Goal: Task Accomplishment & Management: Manage account settings

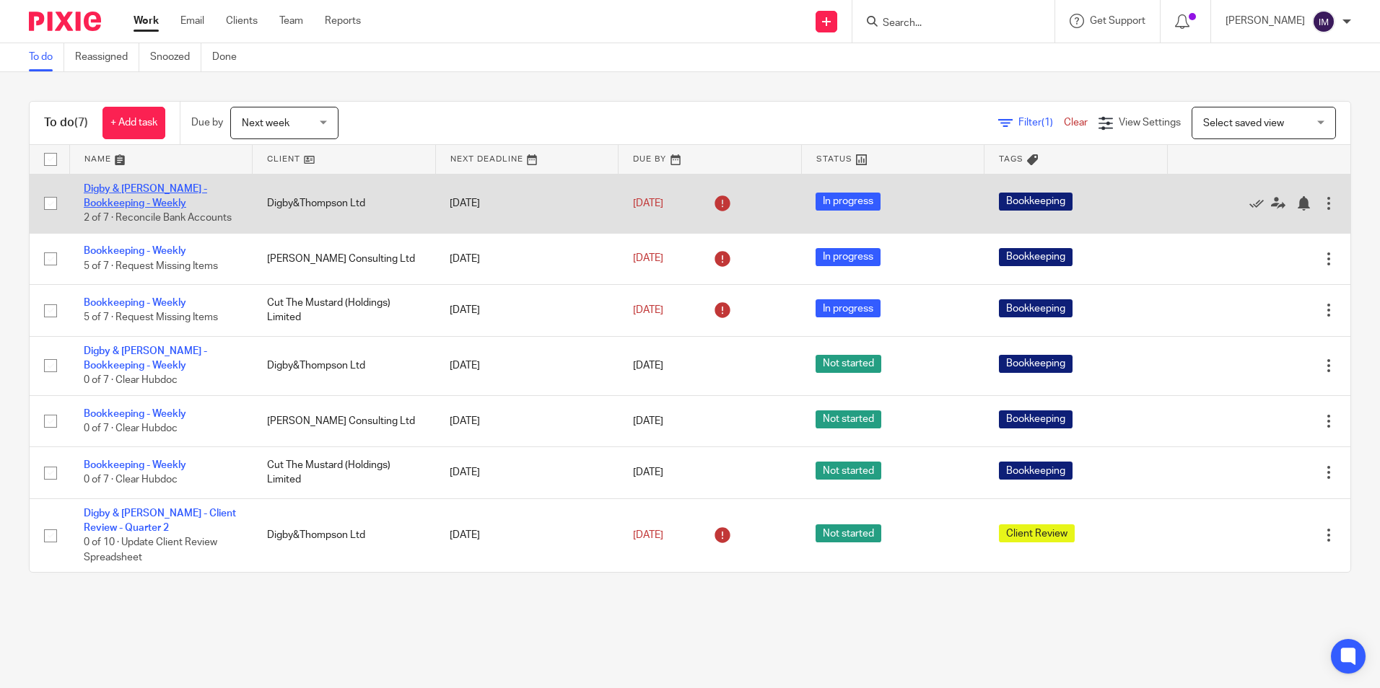
click at [146, 191] on link "Digby & [PERSON_NAME] - Bookkeeping - Weekly" at bounding box center [145, 196] width 123 height 25
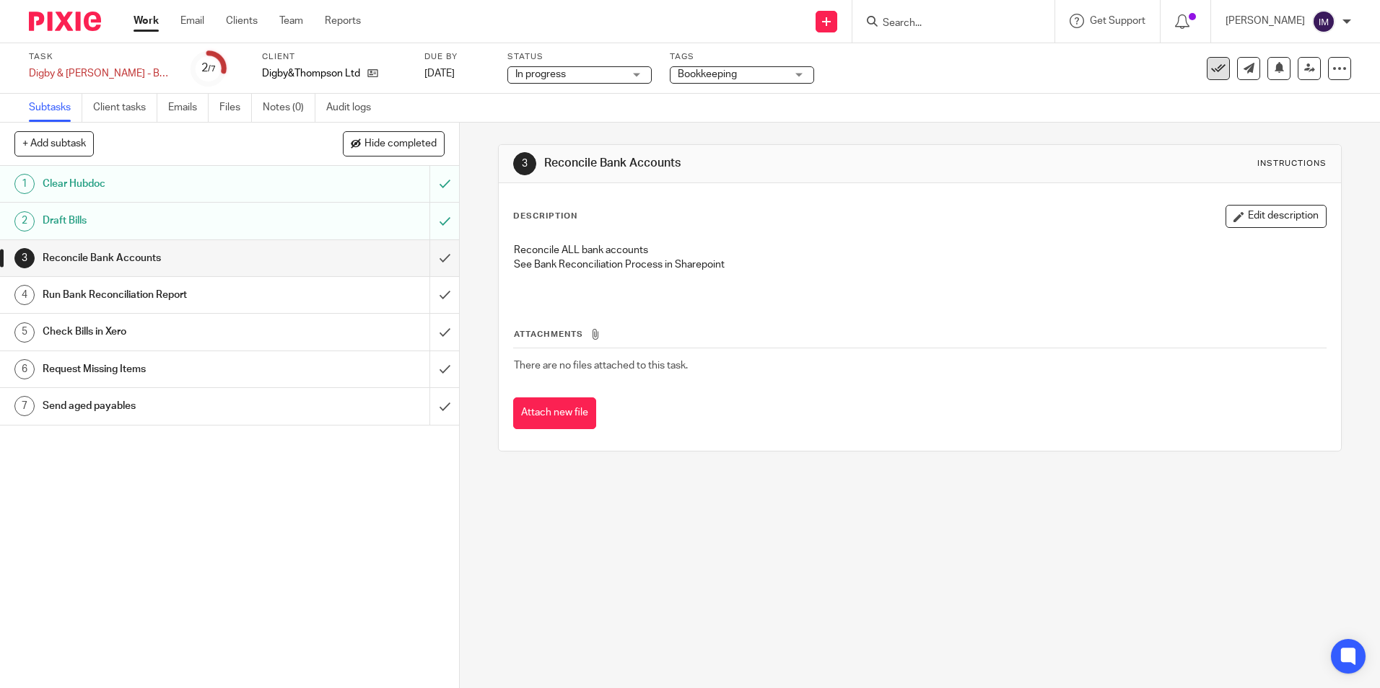
click at [1211, 71] on icon at bounding box center [1218, 68] width 14 height 14
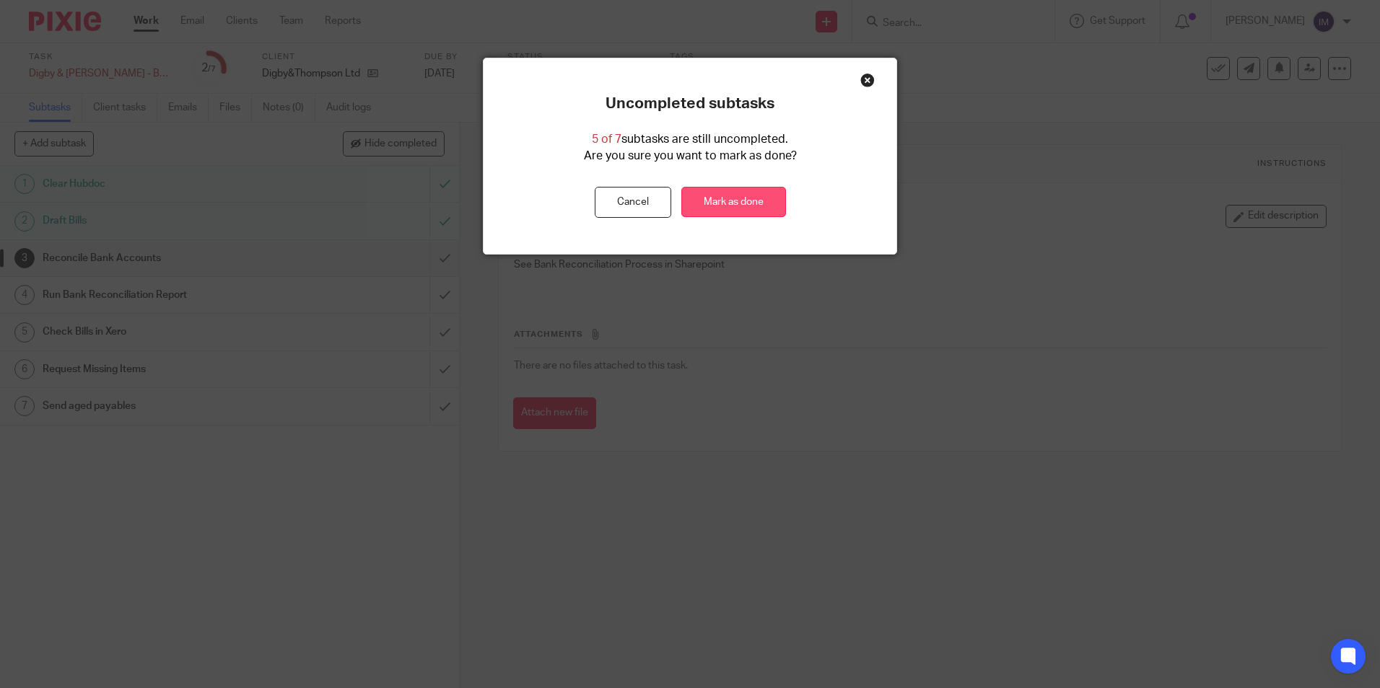
click at [740, 204] on link "Mark as done" at bounding box center [733, 202] width 105 height 31
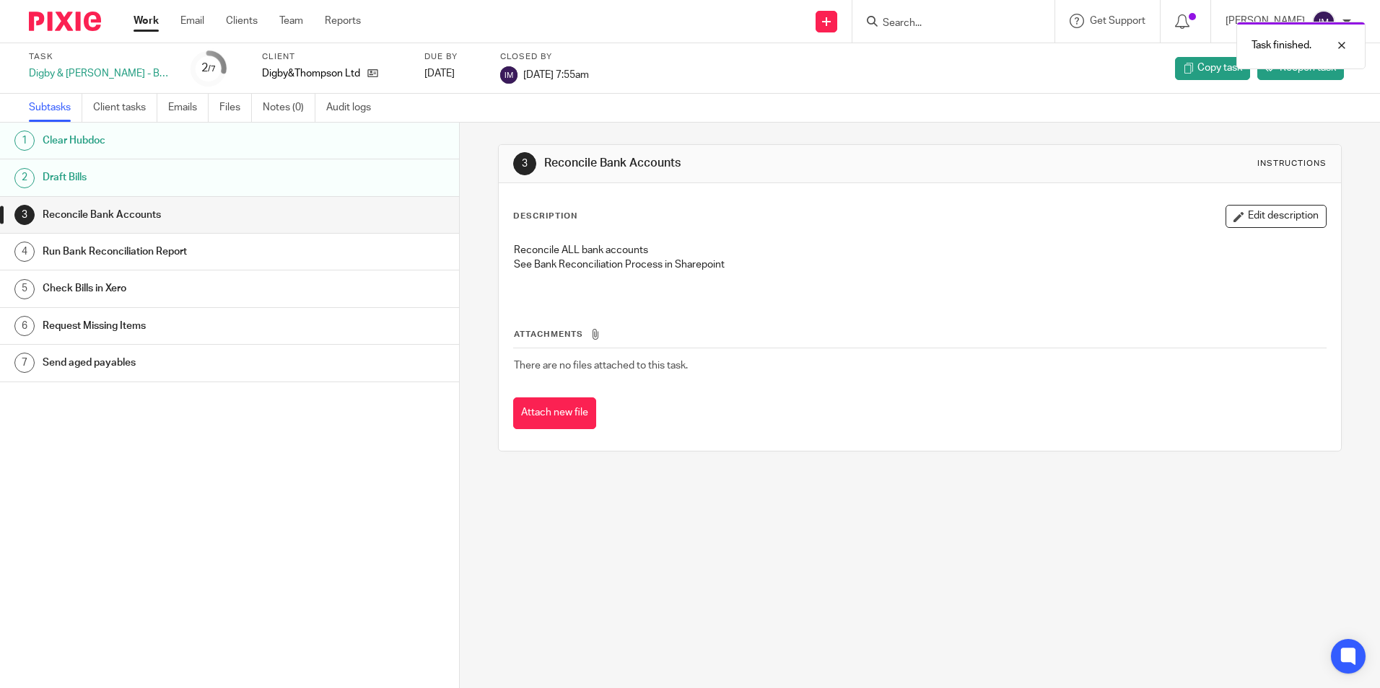
click at [139, 20] on link "Work" at bounding box center [146, 21] width 25 height 14
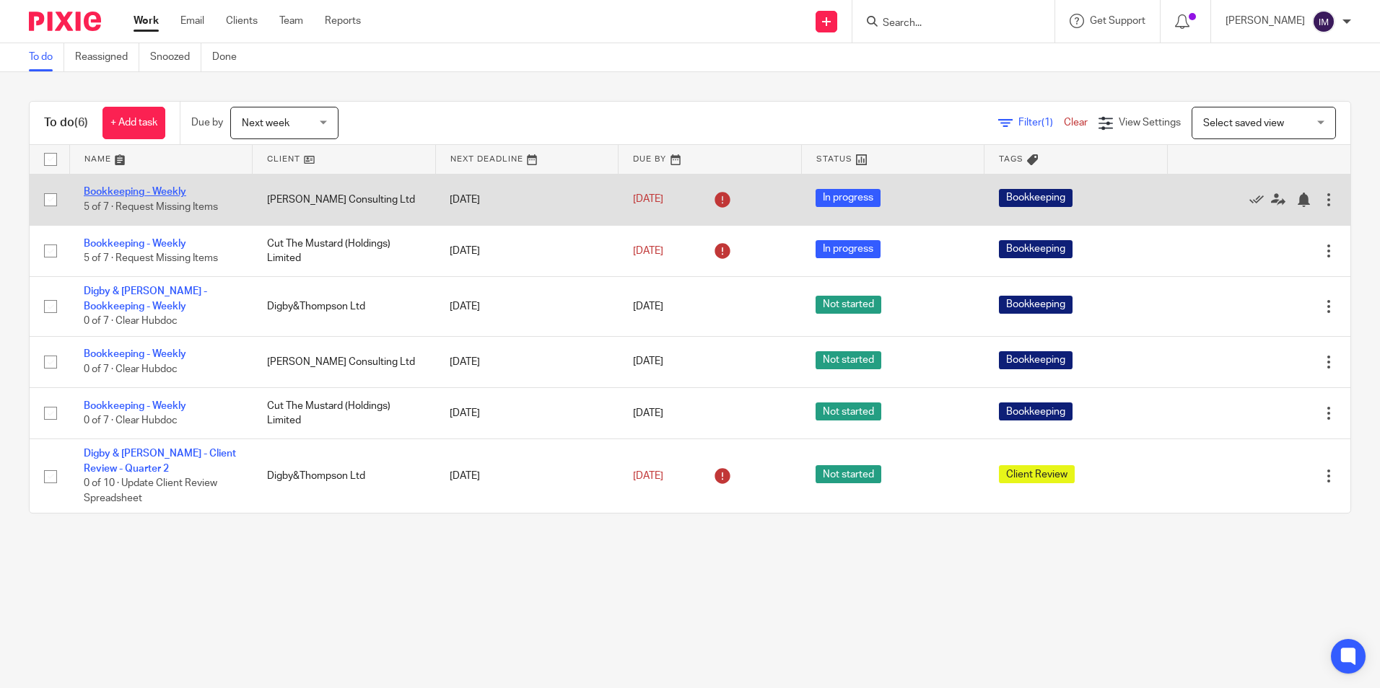
click at [162, 190] on link "Bookkeeping - Weekly" at bounding box center [135, 192] width 102 height 10
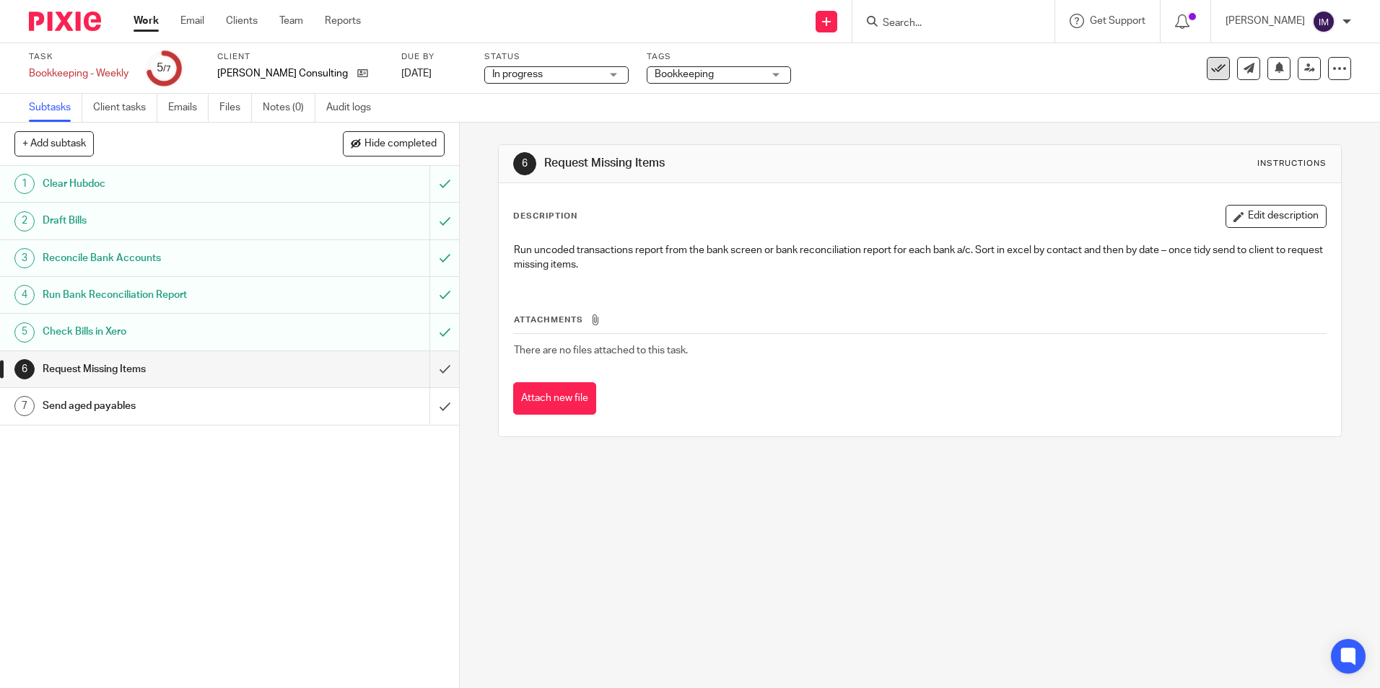
click at [1211, 69] on icon at bounding box center [1218, 68] width 14 height 14
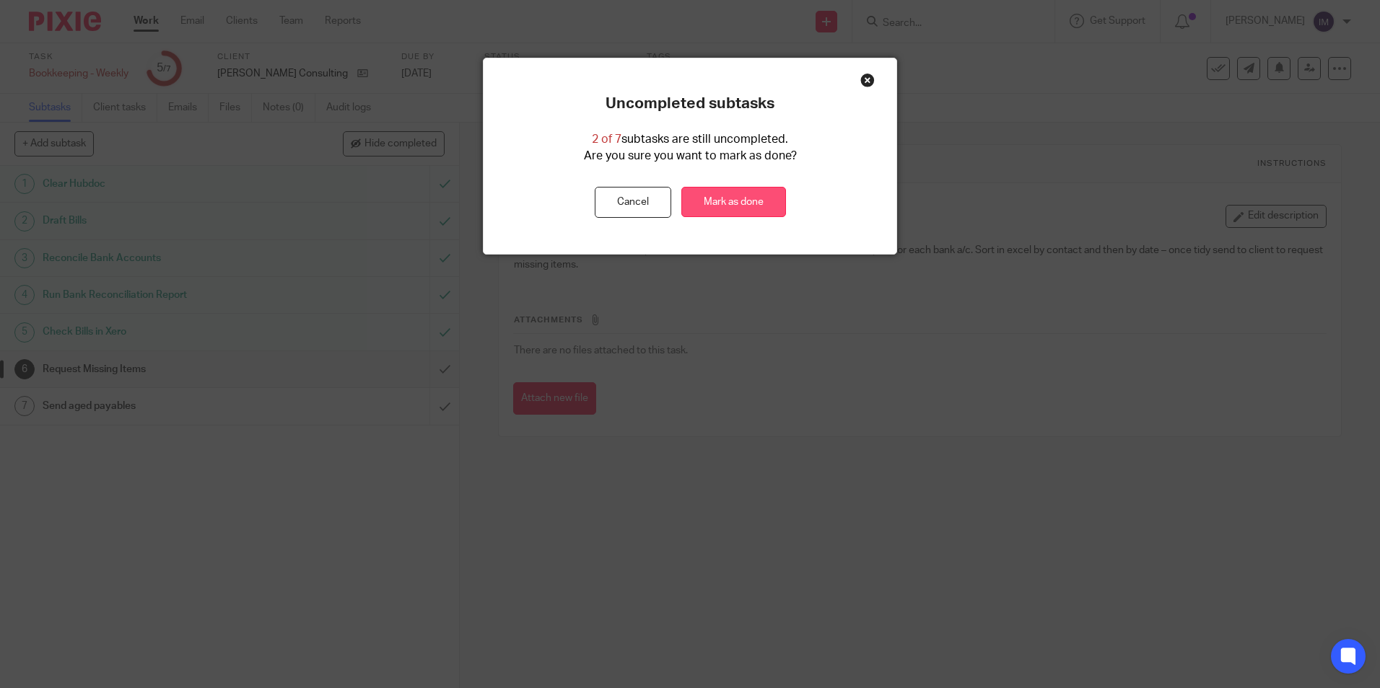
click at [765, 206] on link "Mark as done" at bounding box center [733, 202] width 105 height 31
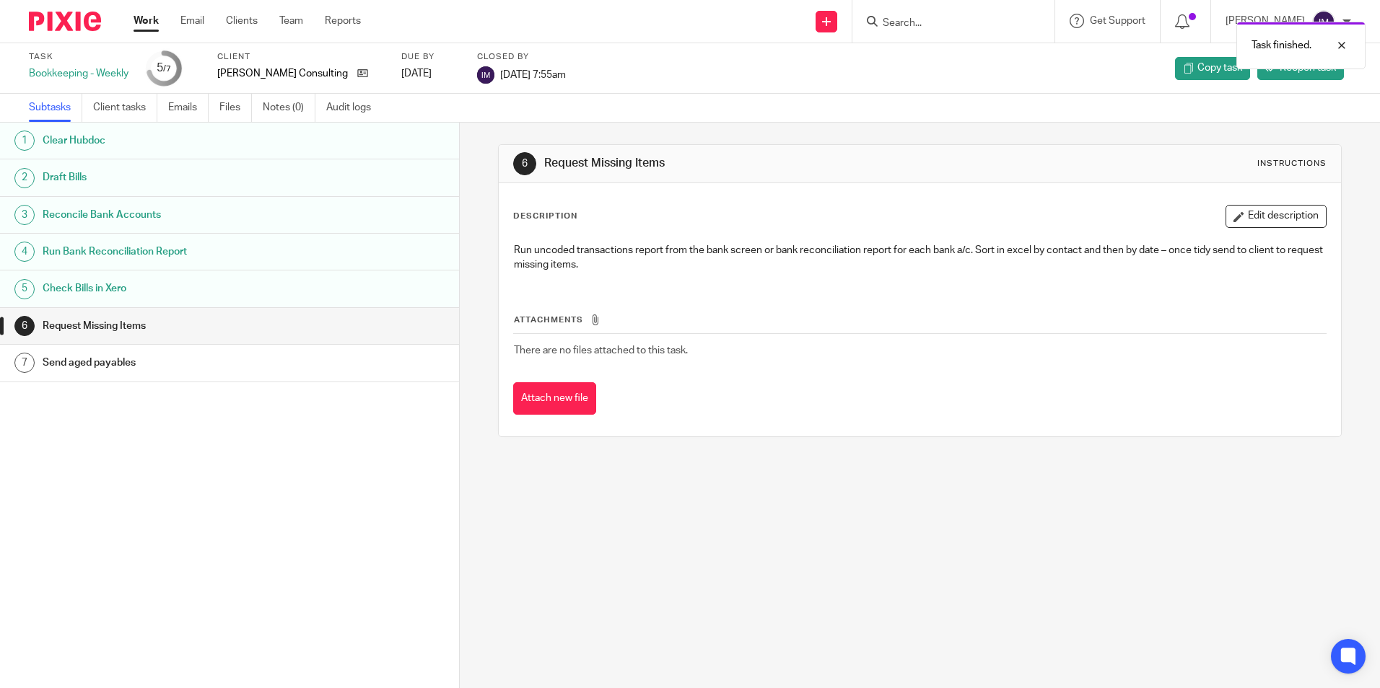
click at [144, 17] on link "Work" at bounding box center [146, 21] width 25 height 14
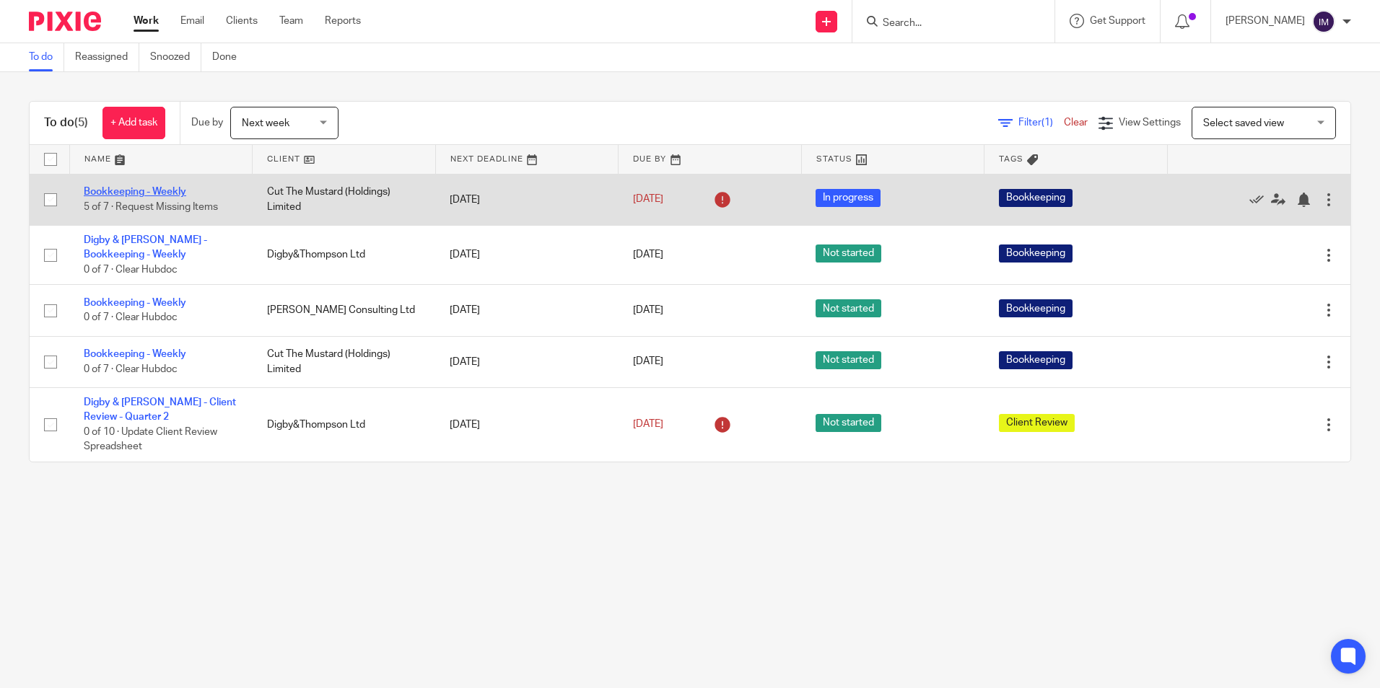
click at [157, 188] on link "Bookkeeping - Weekly" at bounding box center [135, 192] width 102 height 10
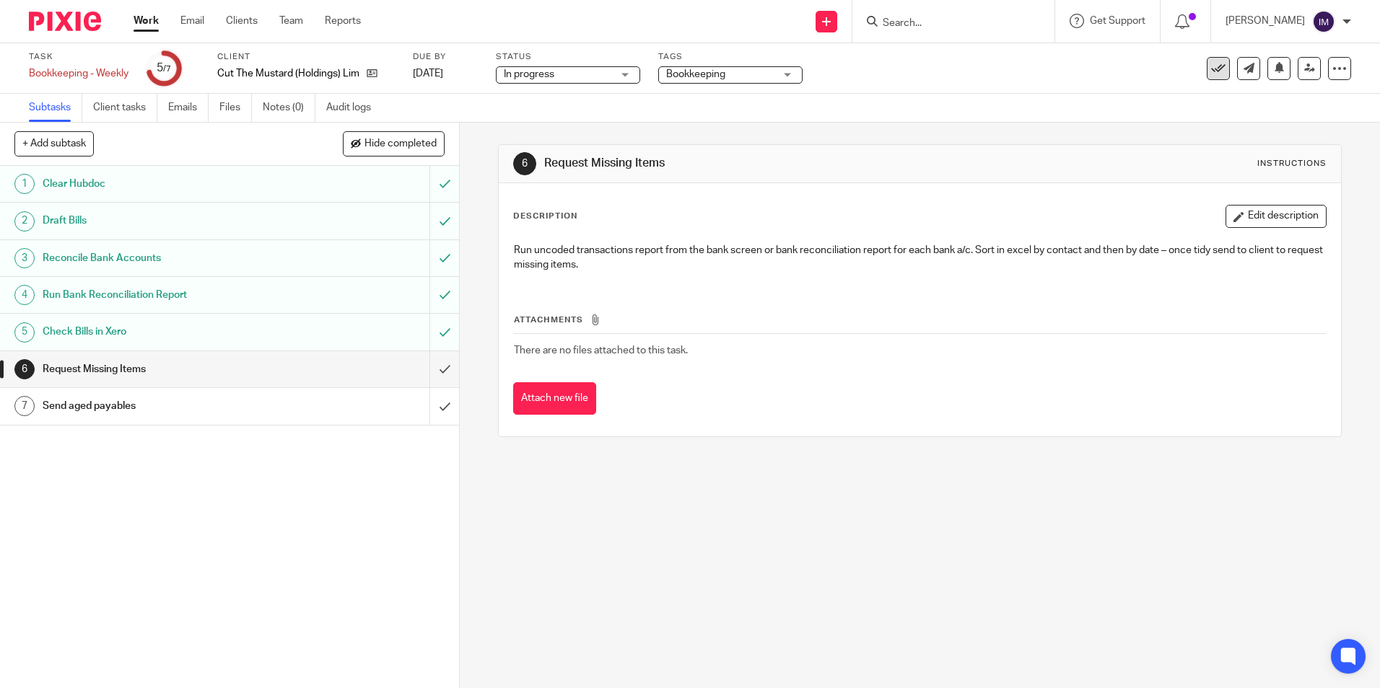
click at [1207, 76] on button at bounding box center [1218, 68] width 23 height 23
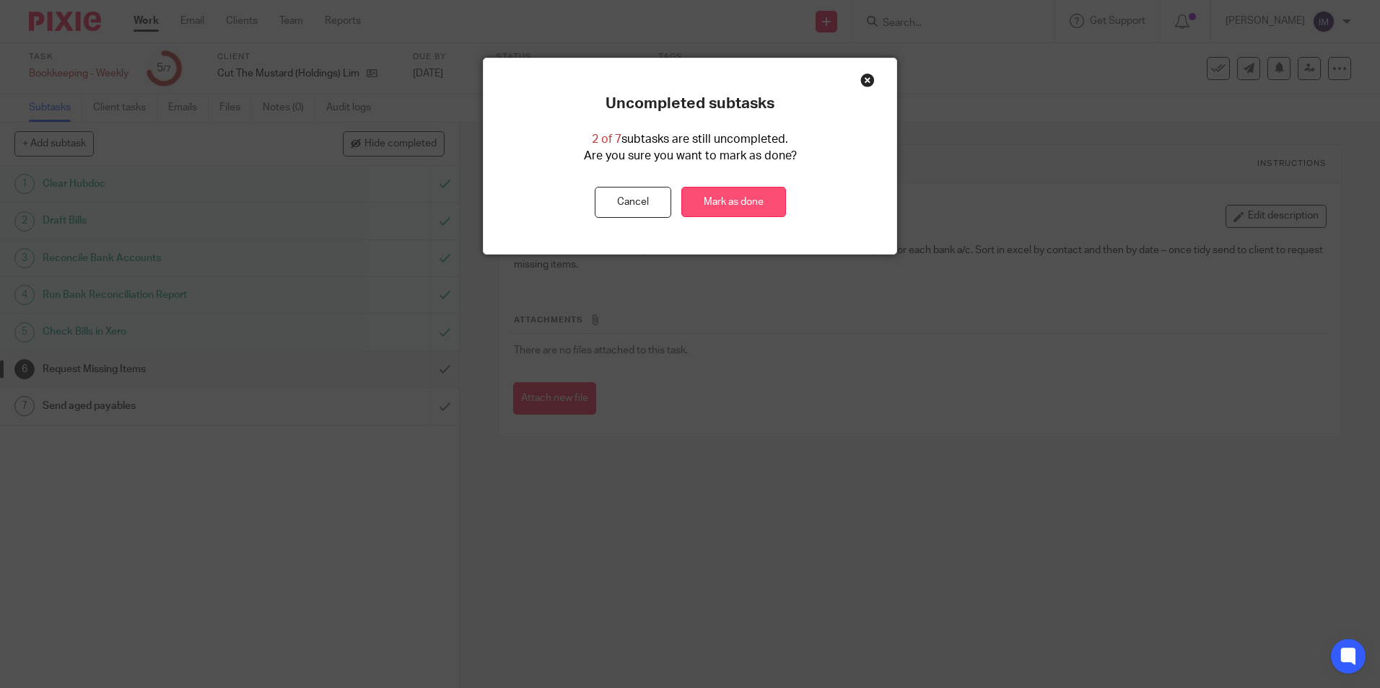
click at [738, 209] on link "Mark as done" at bounding box center [733, 202] width 105 height 31
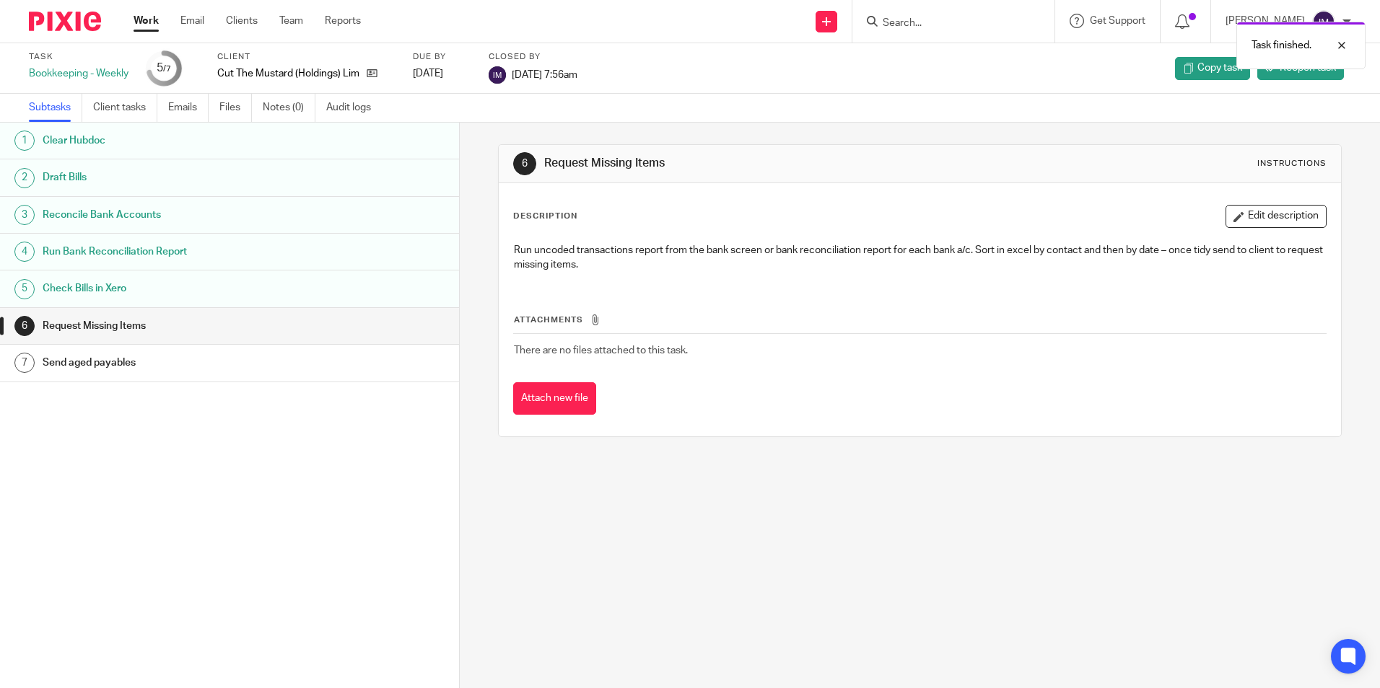
click at [149, 22] on link "Work" at bounding box center [146, 21] width 25 height 14
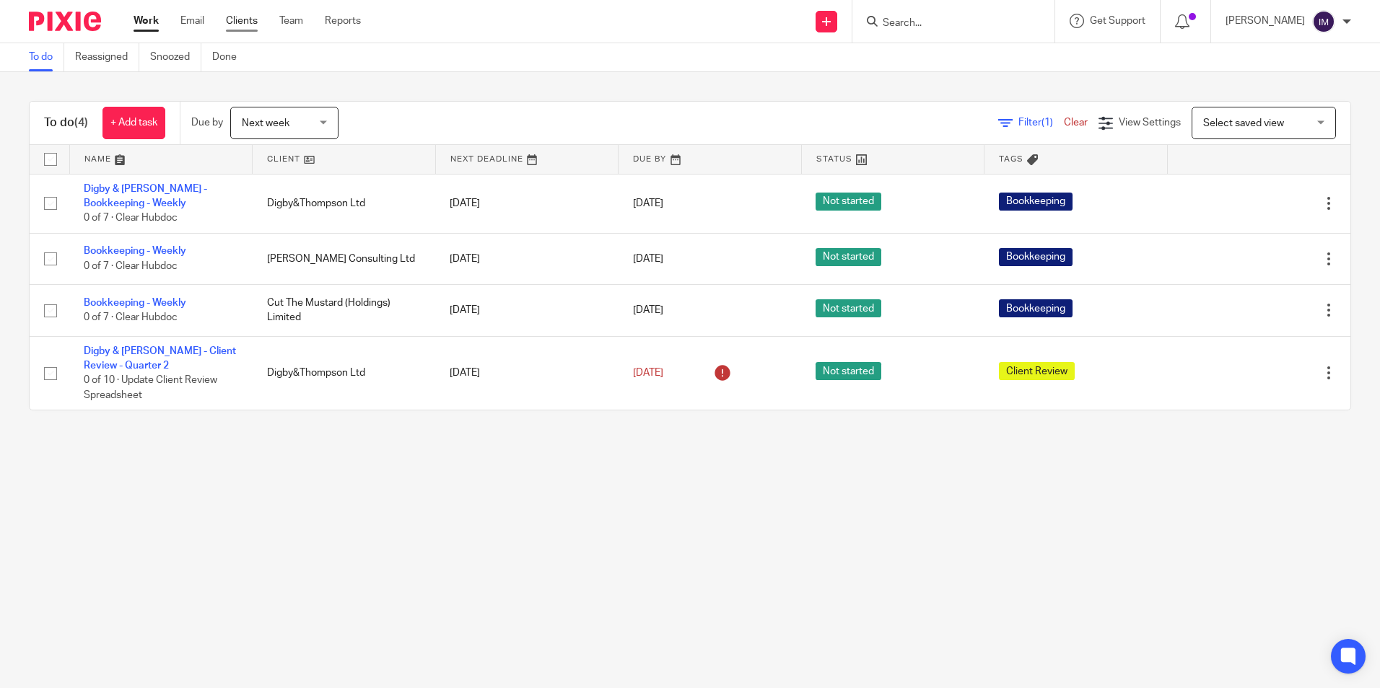
click at [255, 14] on link "Clients" at bounding box center [242, 21] width 32 height 14
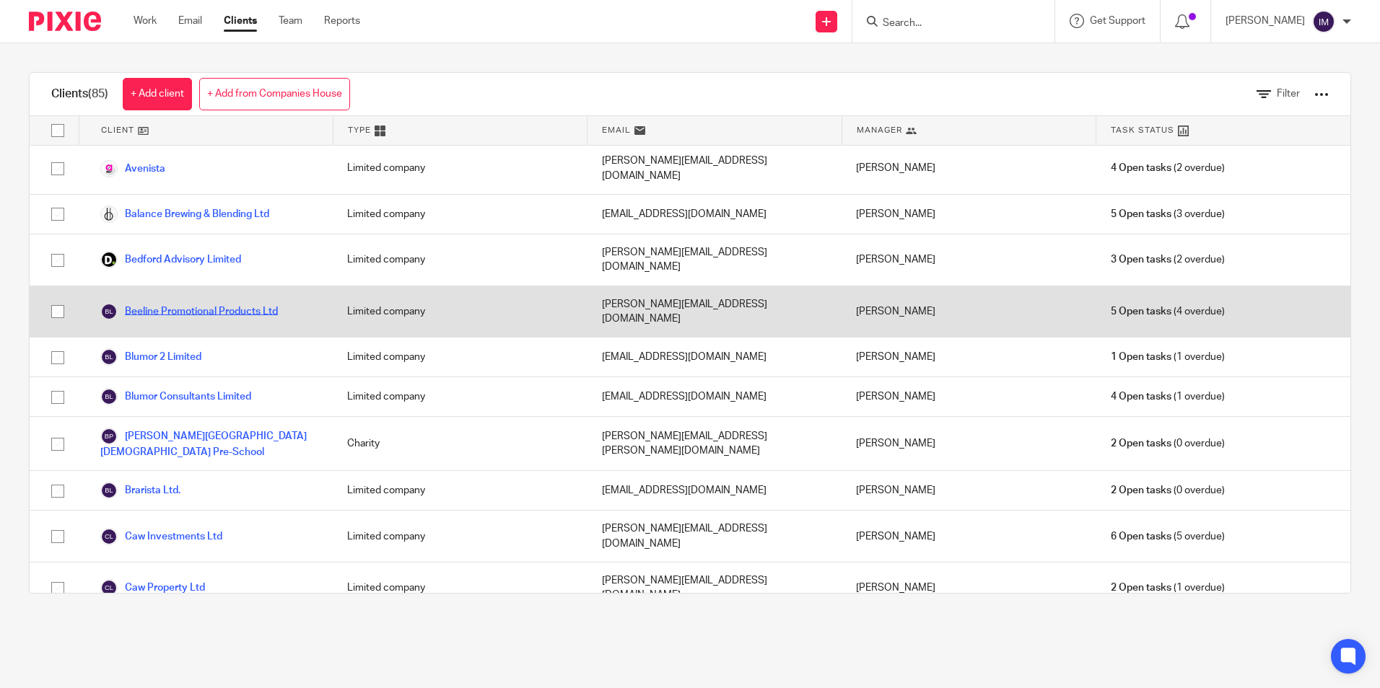
scroll to position [72, 0]
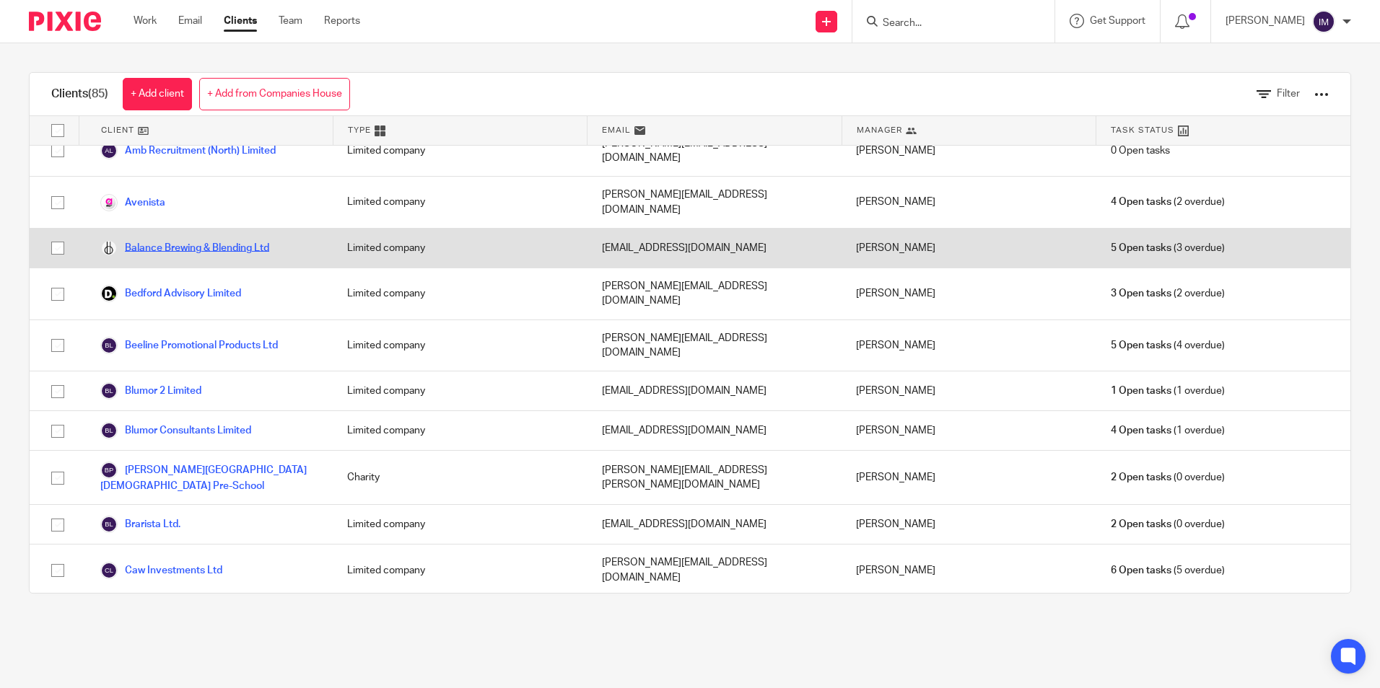
click at [230, 240] on link "Balance Brewing & Blending Ltd" at bounding box center [184, 248] width 169 height 17
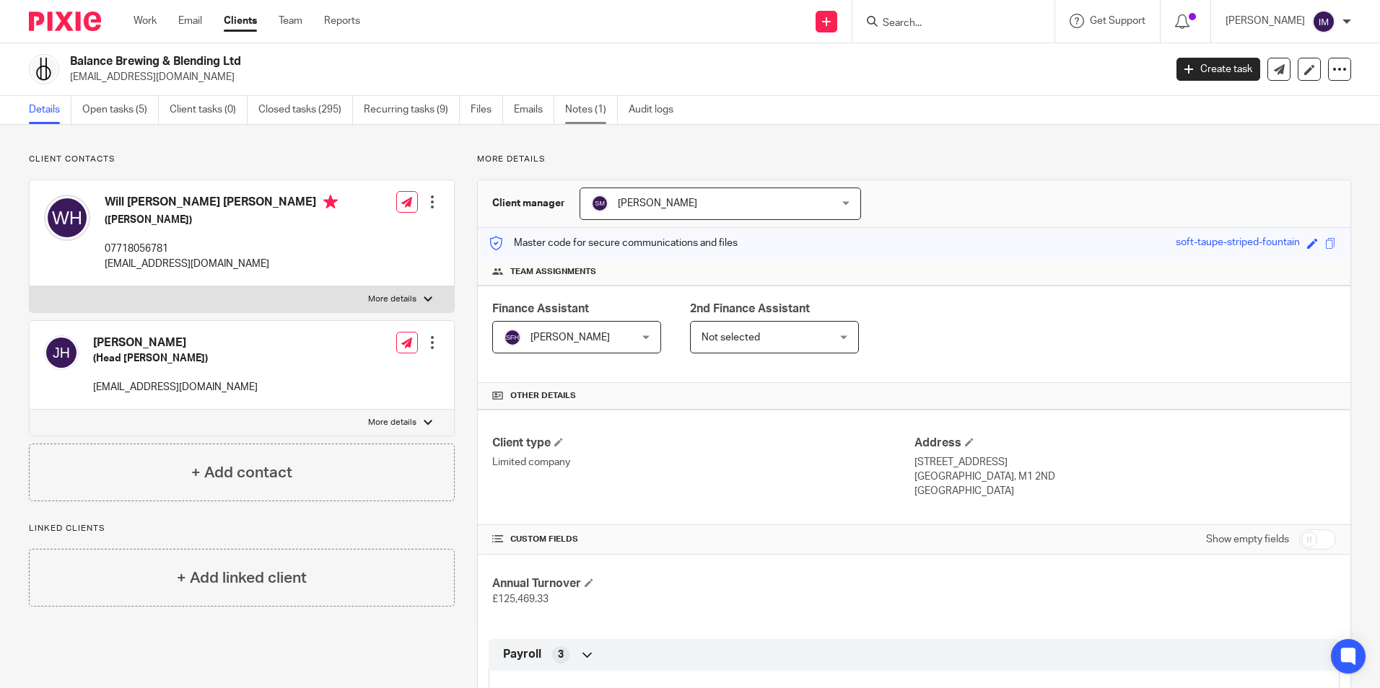
click at [590, 110] on link "Notes (1)" at bounding box center [591, 110] width 53 height 28
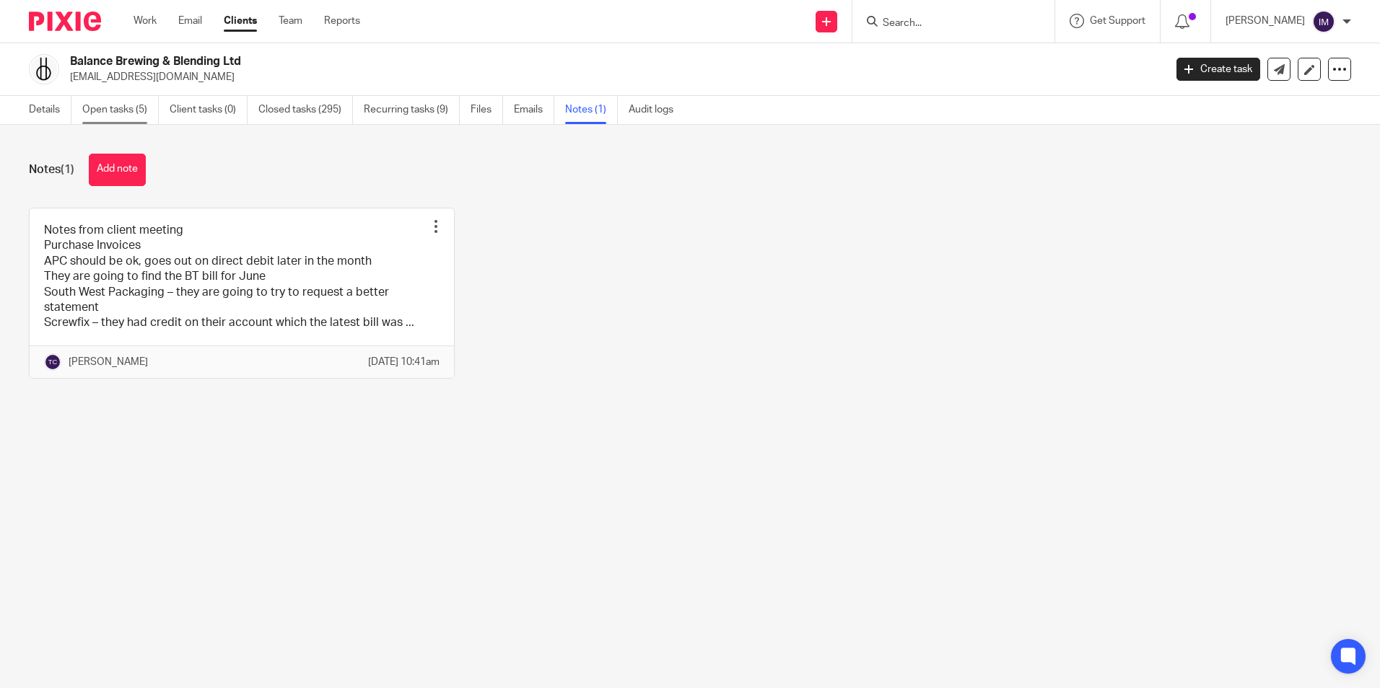
click at [104, 115] on link "Open tasks (5)" at bounding box center [120, 110] width 76 height 28
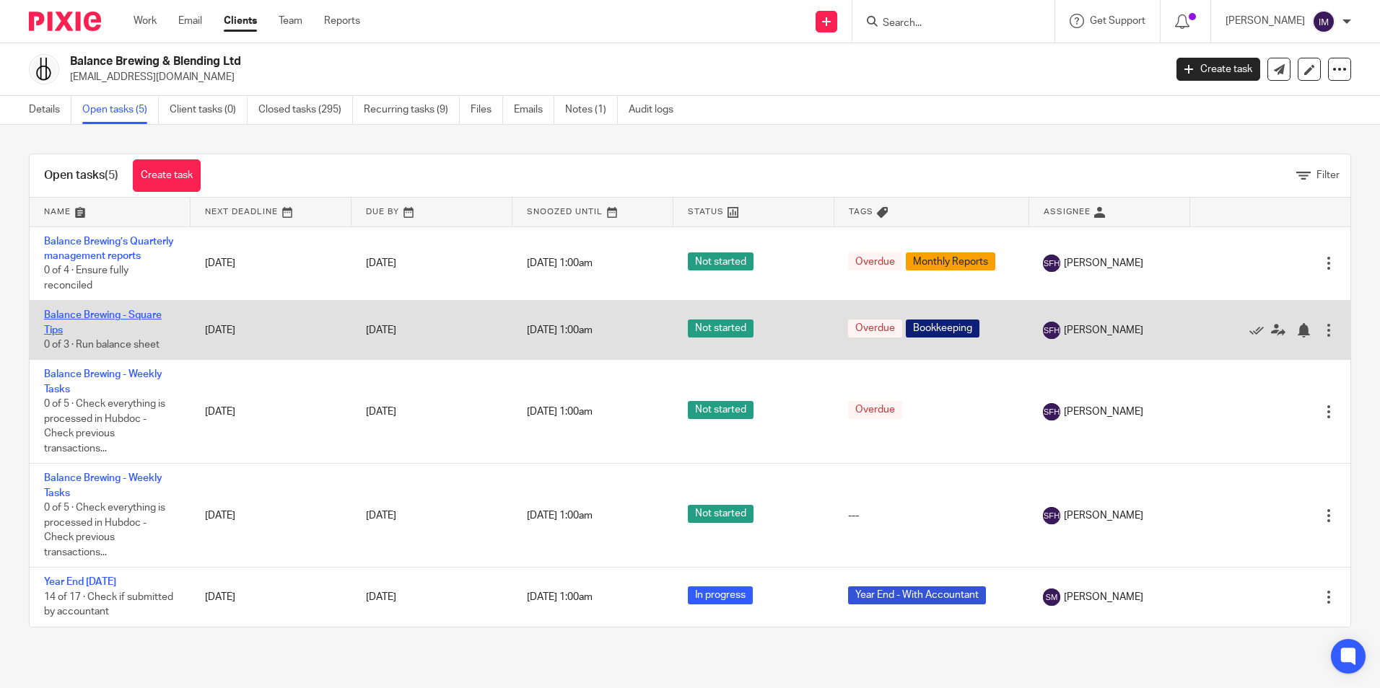
click at [136, 328] on link "Balance Brewing - Square Tips" at bounding box center [103, 322] width 118 height 25
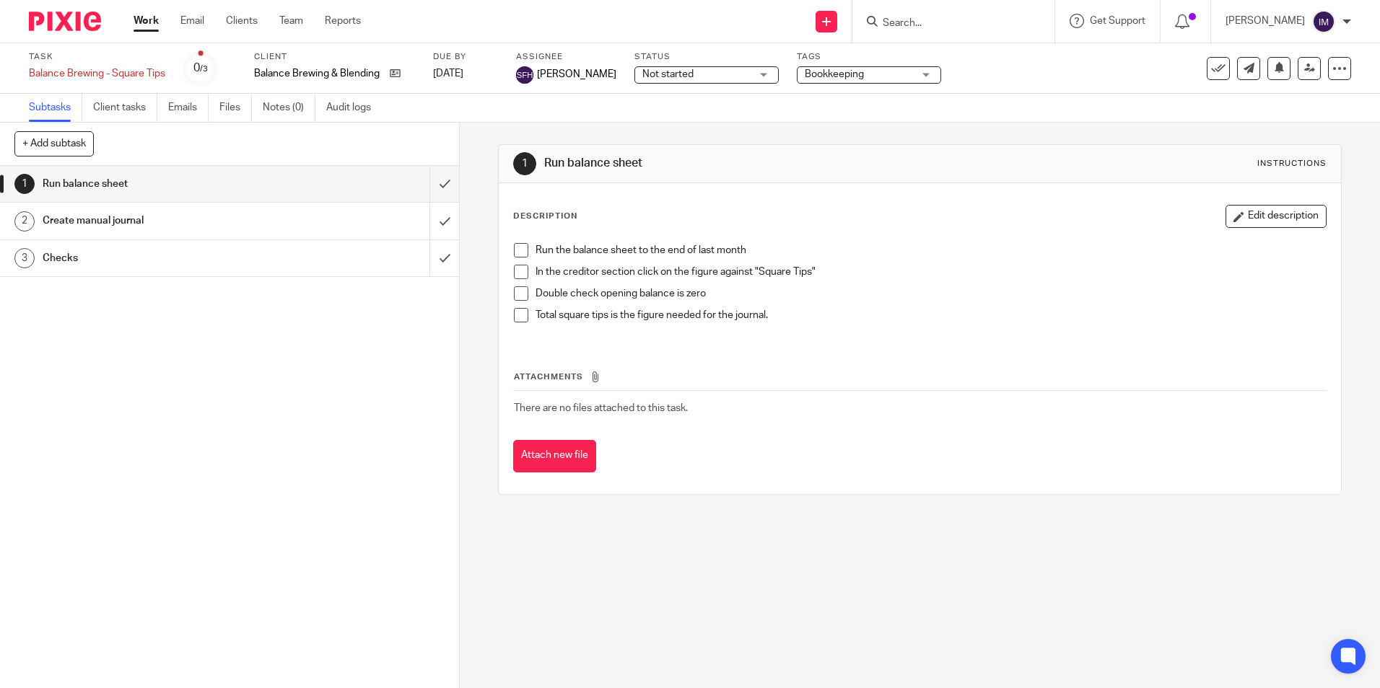
click at [175, 221] on h1 "Create manual journal" at bounding box center [167, 221] width 248 height 22
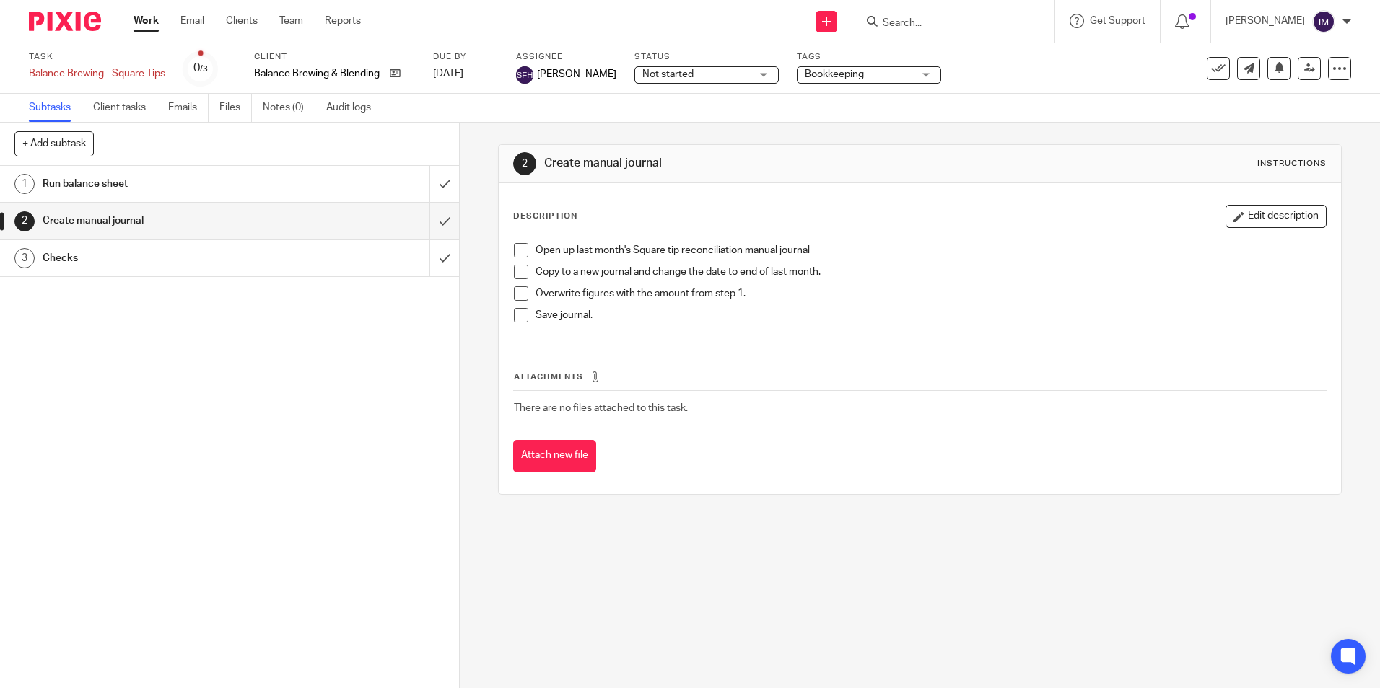
click at [142, 26] on link "Work" at bounding box center [146, 21] width 25 height 14
